Goal: Communication & Community: Answer question/provide support

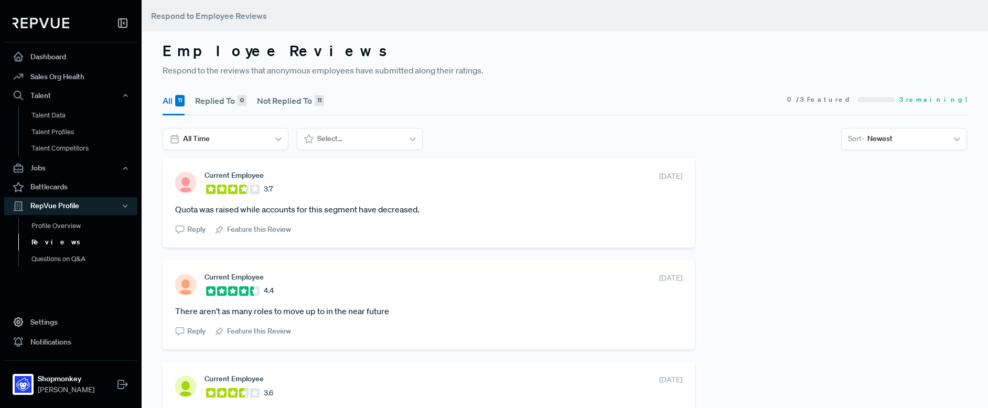
click at [281, 99] on button "Not Replied To 11" at bounding box center [290, 100] width 67 height 29
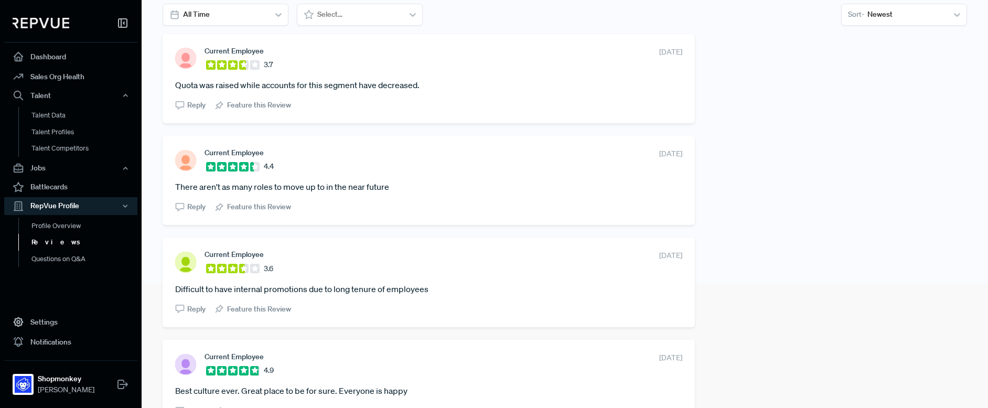
scroll to position [131, 0]
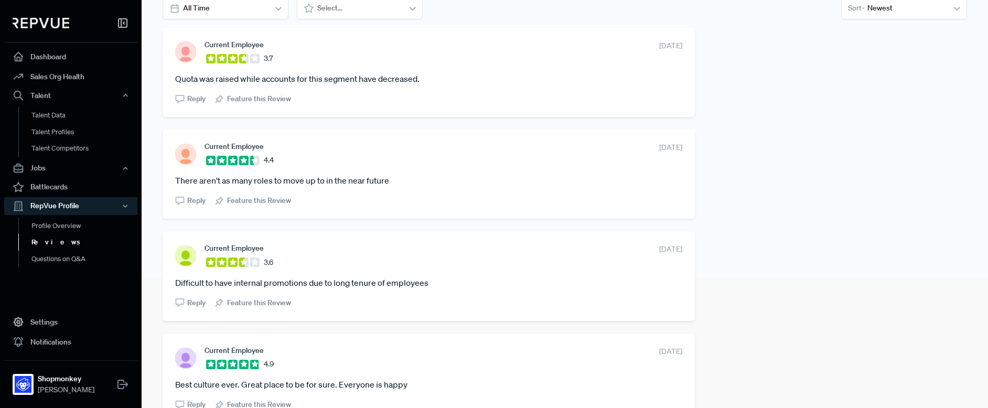
click at [366, 283] on article "Difficult to have internal promotions due to long tenure of employees" at bounding box center [428, 282] width 507 height 13
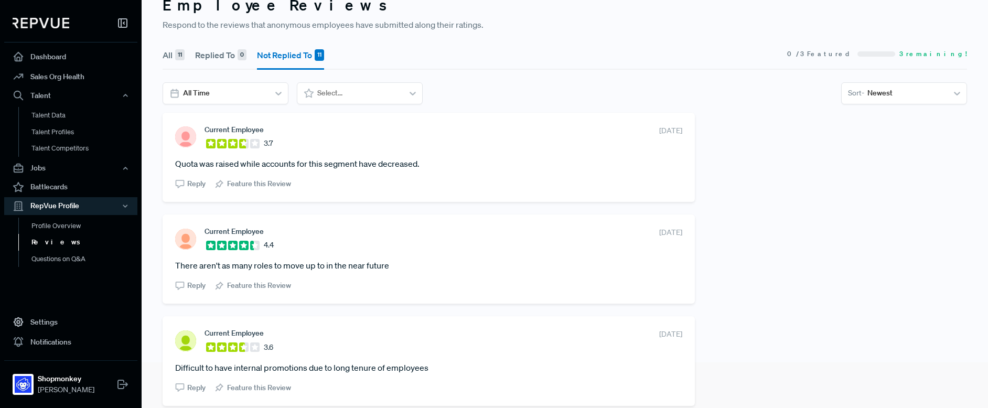
scroll to position [28, 0]
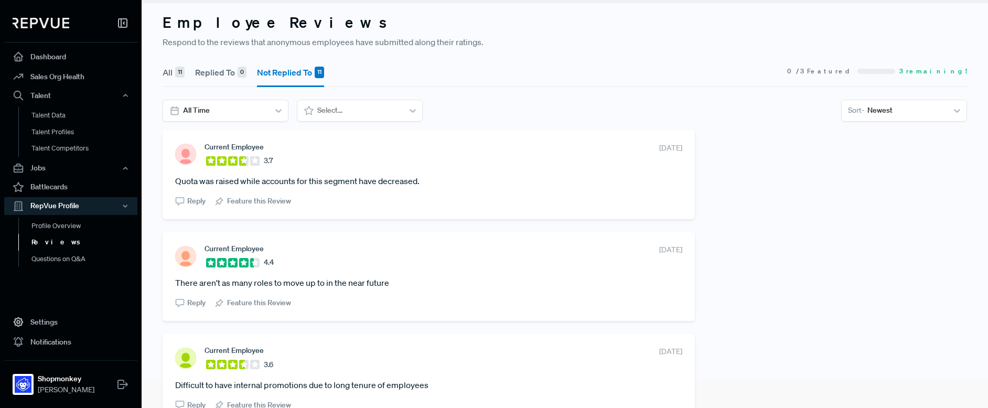
click at [226, 151] on span "Current Employee" at bounding box center [234, 147] width 59 height 8
click at [338, 183] on article "Quota was raised while accounts for this segment have decreased." at bounding box center [428, 181] width 507 height 13
click at [200, 148] on div "Current Employee 3.7" at bounding box center [224, 155] width 98 height 24
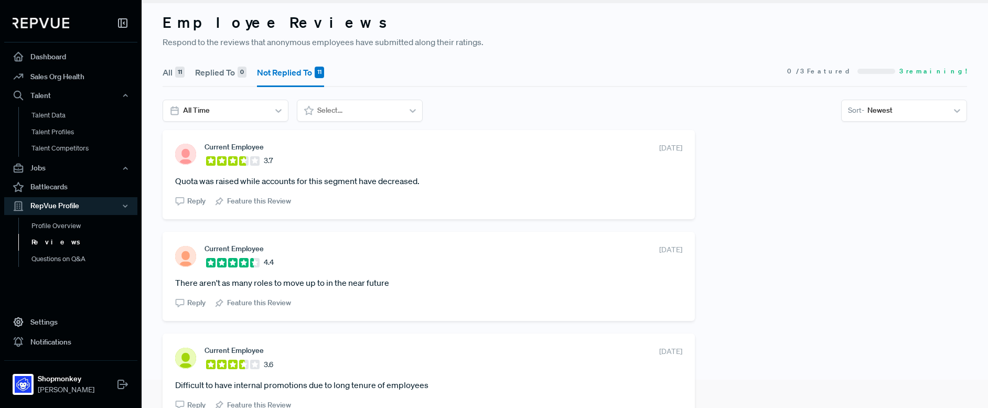
click at [235, 150] on span "Current Employee" at bounding box center [234, 147] width 59 height 8
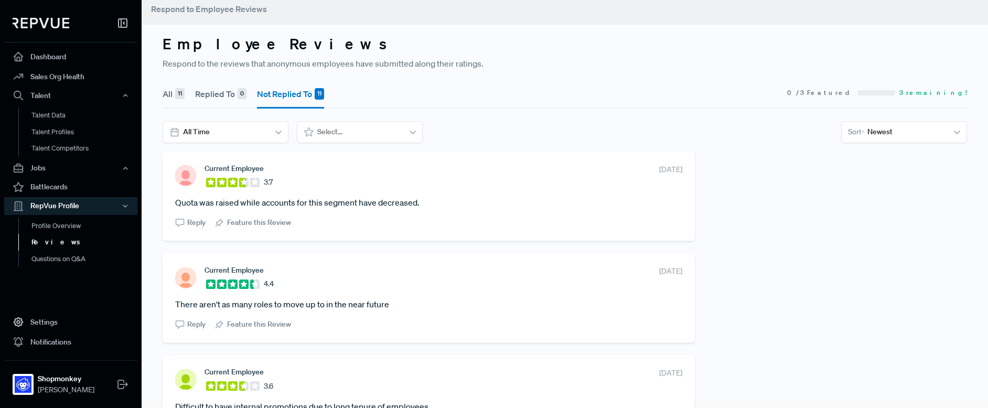
scroll to position [0, 0]
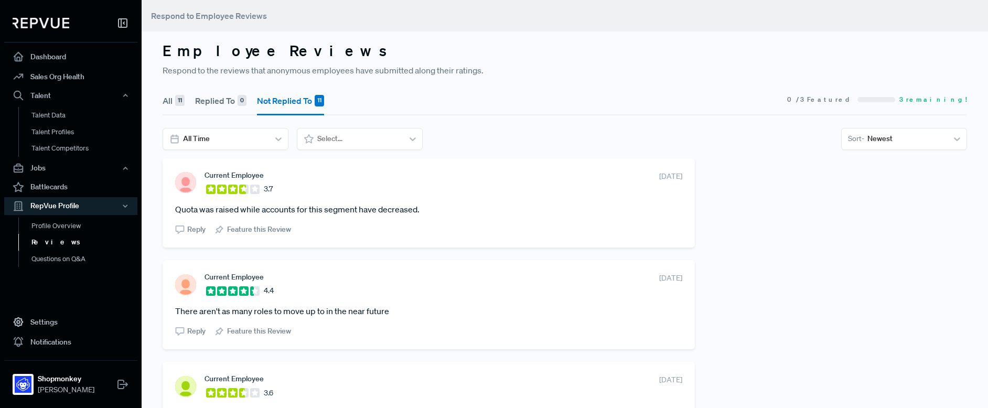
click at [381, 210] on article "Quota was raised while accounts for this segment have decreased." at bounding box center [428, 209] width 507 height 13
